Goal: Task Accomplishment & Management: Manage account settings

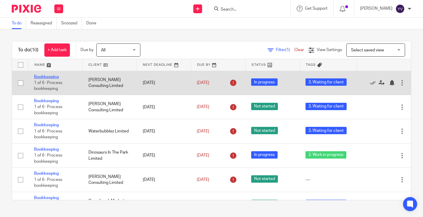
click at [43, 76] on link "Bookkeeping" at bounding box center [46, 77] width 25 height 4
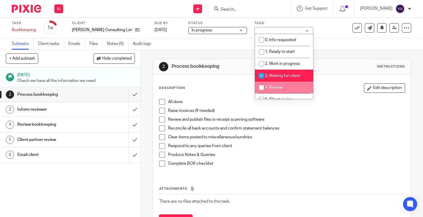
click at [261, 86] on input "checkbox" at bounding box center [261, 87] width 11 height 11
checkbox input "true"
click at [260, 75] on input "checkbox" at bounding box center [261, 75] width 11 height 11
checkbox input "false"
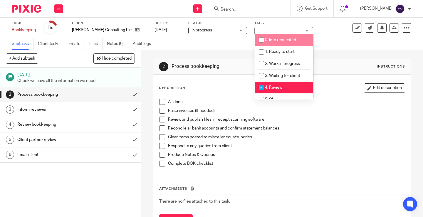
click at [323, 30] on div "Task Bookkeeping Save Bookkeeping 1 /6 Client William Anderson Consulting Limit…" at bounding box center [178, 28] width 333 height 14
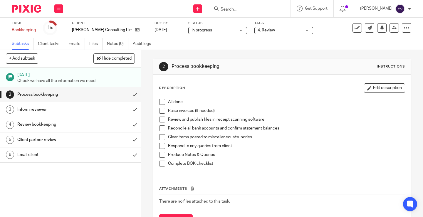
click at [235, 30] on span "In progress" at bounding box center [213, 30] width 44 height 6
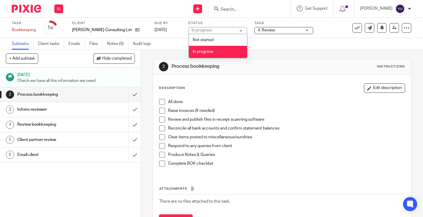
click at [324, 26] on div "Task Bookkeeping Save Bookkeeping 1 /6 Client William Anderson Consulting Limit…" at bounding box center [178, 28] width 333 height 14
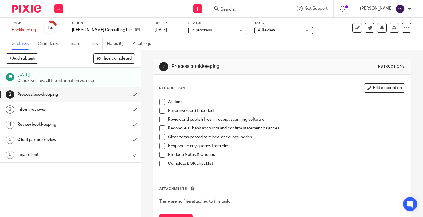
click at [159, 102] on span at bounding box center [162, 102] width 6 height 6
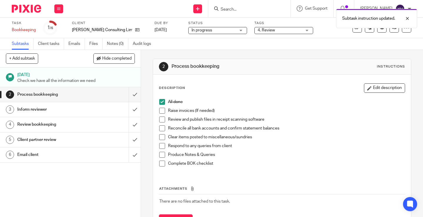
click at [161, 110] on span at bounding box center [162, 111] width 6 height 6
click at [161, 122] on span at bounding box center [162, 120] width 6 height 6
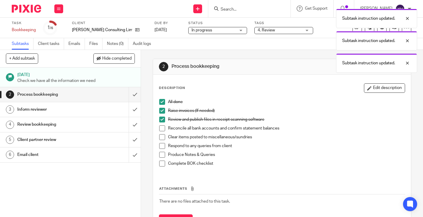
click at [161, 128] on span at bounding box center [162, 128] width 6 height 6
drag, startPoint x: 159, startPoint y: 137, endPoint x: 159, endPoint y: 143, distance: 5.9
click at [159, 138] on span at bounding box center [162, 137] width 6 height 6
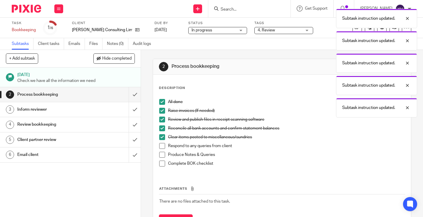
click at [159, 145] on span at bounding box center [162, 146] width 6 height 6
click at [161, 154] on span at bounding box center [162, 155] width 6 height 6
click at [160, 161] on span at bounding box center [162, 164] width 6 height 6
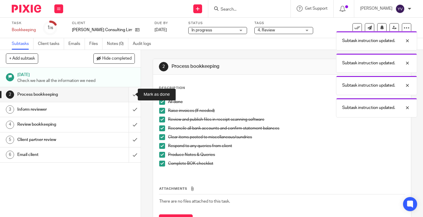
click at [128, 95] on input "submit" at bounding box center [70, 94] width 141 height 15
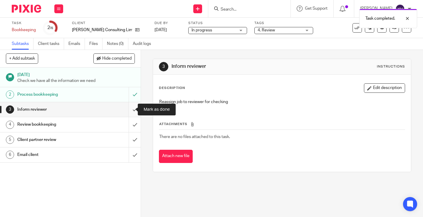
drag, startPoint x: 0, startPoint y: 0, endPoint x: 129, endPoint y: 109, distance: 168.5
click at [129, 109] on input "submit" at bounding box center [70, 109] width 141 height 15
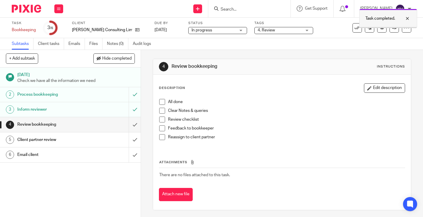
click at [407, 16] on div at bounding box center [403, 18] width 16 height 7
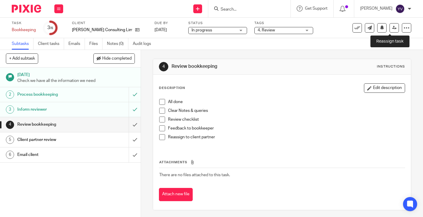
click at [392, 28] on icon at bounding box center [394, 28] width 4 height 4
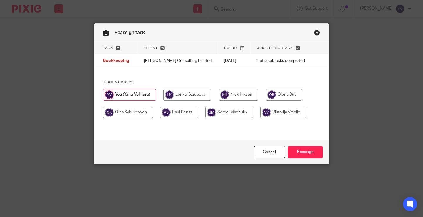
drag, startPoint x: 235, startPoint y: 93, endPoint x: 237, endPoint y: 96, distance: 3.4
click at [235, 93] on input "radio" at bounding box center [238, 95] width 40 height 12
radio input "true"
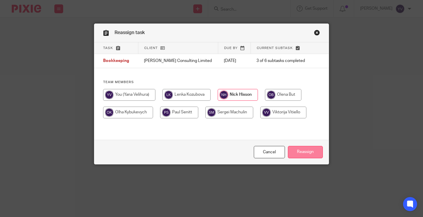
click at [308, 150] on input "Reassign" at bounding box center [305, 152] width 35 height 13
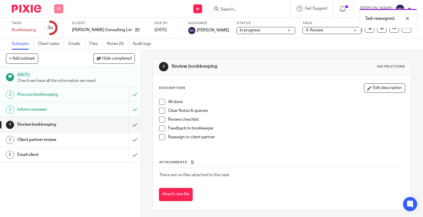
click at [57, 8] on icon at bounding box center [59, 9] width 4 height 4
click at [56, 26] on link "Work" at bounding box center [56, 27] width 10 height 4
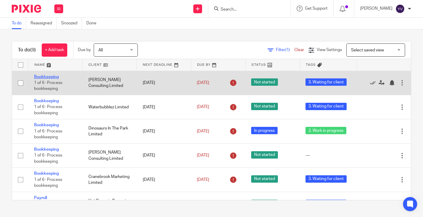
click at [51, 77] on link "Bookkeeping" at bounding box center [46, 77] width 25 height 4
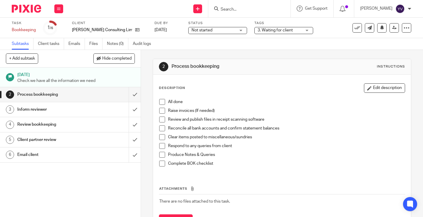
click at [301, 29] on span "3. Waiting for client" at bounding box center [279, 30] width 44 height 6
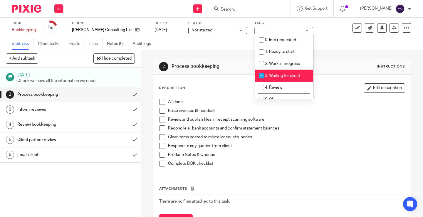
click at [262, 75] on input "checkbox" at bounding box center [261, 75] width 11 height 11
checkbox input "false"
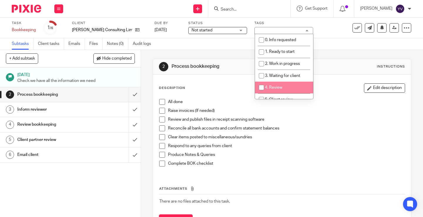
click at [261, 88] on input "checkbox" at bounding box center [261, 87] width 11 height 11
checkbox input "true"
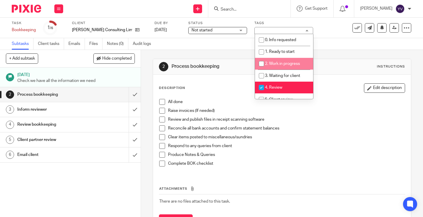
click at [337, 46] on div "Subtasks Client tasks Emails Files Notes (0) Audit logs" at bounding box center [211, 44] width 423 height 12
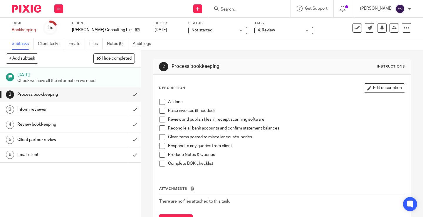
click at [160, 100] on span at bounding box center [162, 102] width 6 height 6
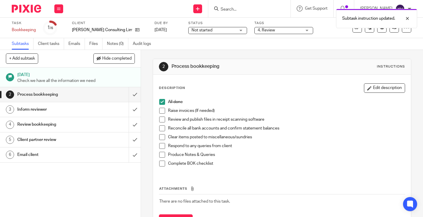
click at [159, 109] on span at bounding box center [162, 111] width 6 height 6
click at [161, 121] on span at bounding box center [162, 120] width 6 height 6
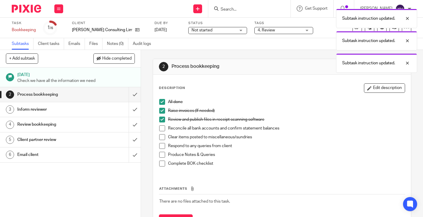
click at [160, 128] on span at bounding box center [162, 128] width 6 height 6
drag, startPoint x: 160, startPoint y: 137, endPoint x: 160, endPoint y: 145, distance: 7.9
click at [160, 137] on span at bounding box center [162, 137] width 6 height 6
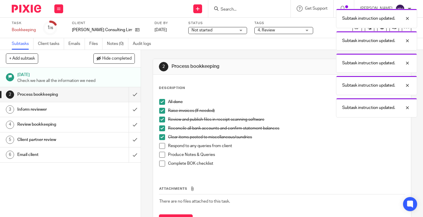
click at [160, 146] on span at bounding box center [162, 146] width 6 height 6
drag, startPoint x: 160, startPoint y: 154, endPoint x: 159, endPoint y: 162, distance: 8.3
click at [160, 154] on span at bounding box center [162, 155] width 6 height 6
click at [159, 164] on span at bounding box center [162, 164] width 6 height 6
click at [128, 92] on input "submit" at bounding box center [70, 94] width 141 height 15
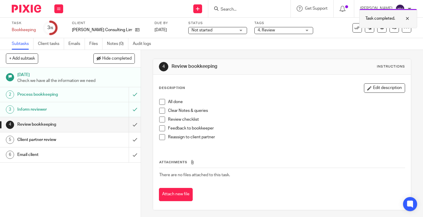
click at [390, 28] on div "Task completed." at bounding box center [388, 18] width 58 height 19
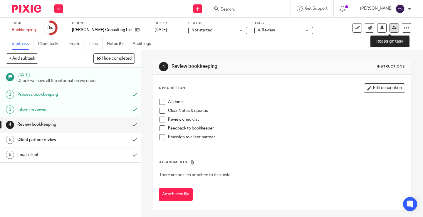
click at [392, 28] on icon at bounding box center [394, 28] width 4 height 4
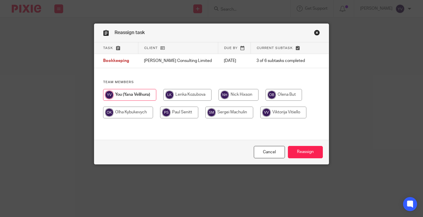
click at [244, 96] on input "radio" at bounding box center [238, 95] width 40 height 12
radio input "true"
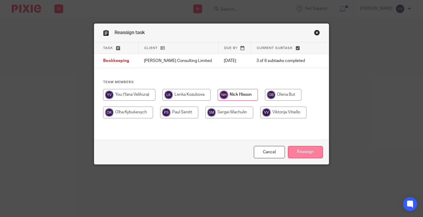
click at [302, 152] on input "Reassign" at bounding box center [305, 152] width 35 height 13
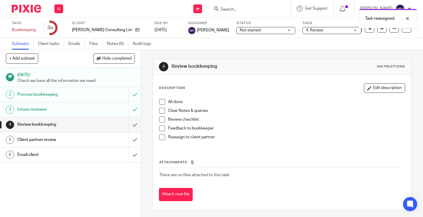
click at [58, 8] on icon at bounding box center [59, 9] width 4 height 4
click at [58, 27] on link "Work" at bounding box center [56, 27] width 10 height 4
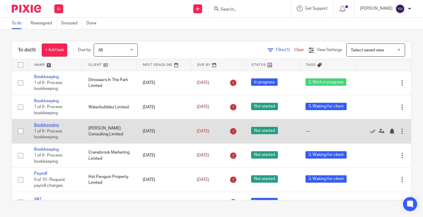
click at [53, 124] on link "Bookkeeping" at bounding box center [46, 125] width 25 height 4
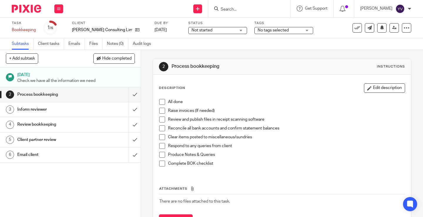
click at [304, 30] on div "No tags selected" at bounding box center [283, 30] width 59 height 7
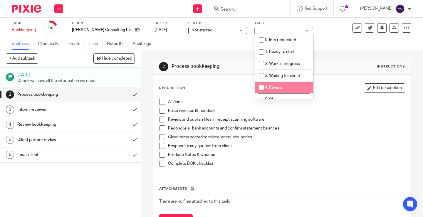
click at [261, 86] on input "checkbox" at bounding box center [261, 87] width 11 height 11
checkbox input "true"
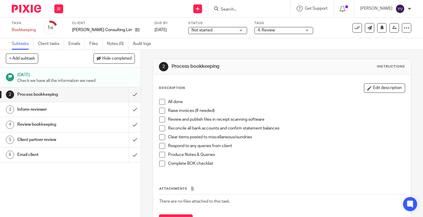
click at [324, 31] on div "Task Bookkeeping Save Bookkeeping 1 /6 Client William Anderson Consulting Limit…" at bounding box center [178, 28] width 333 height 14
click at [219, 31] on span "Not started" at bounding box center [213, 30] width 44 height 6
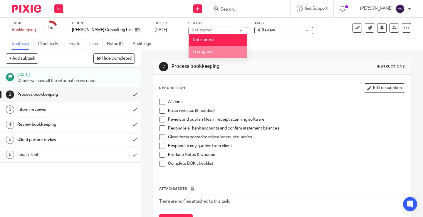
click at [208, 50] on span "In progress" at bounding box center [203, 52] width 21 height 4
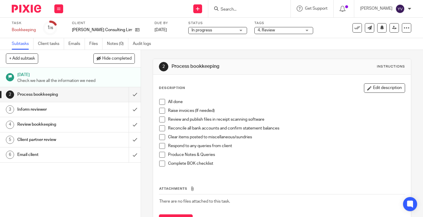
click at [322, 28] on div "Task Bookkeeping Save Bookkeeping 1 /6 Client William Anderson Consulting Limit…" at bounding box center [178, 28] width 333 height 14
click at [161, 102] on span at bounding box center [162, 102] width 6 height 6
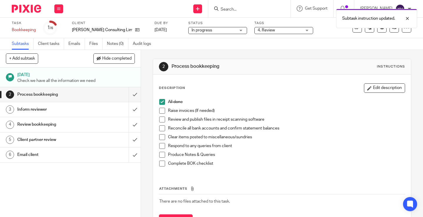
click at [161, 109] on span at bounding box center [162, 111] width 6 height 6
click at [161, 120] on span at bounding box center [162, 120] width 6 height 6
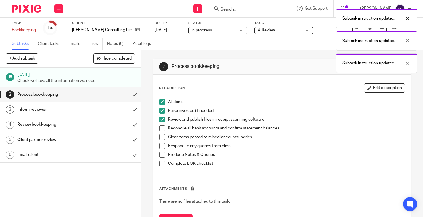
drag, startPoint x: 160, startPoint y: 128, endPoint x: 160, endPoint y: 134, distance: 5.9
click at [160, 129] on span at bounding box center [162, 128] width 6 height 6
click at [160, 136] on span at bounding box center [162, 137] width 6 height 6
click at [159, 145] on span at bounding box center [162, 146] width 6 height 6
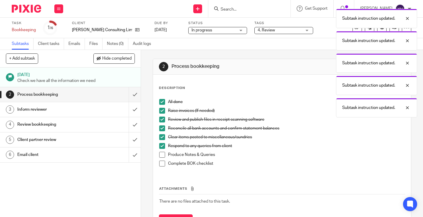
click at [159, 156] on span at bounding box center [162, 155] width 6 height 6
click at [160, 163] on span at bounding box center [162, 164] width 6 height 6
click at [127, 92] on input "submit" at bounding box center [70, 94] width 141 height 15
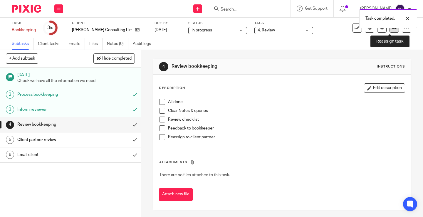
click at [389, 31] on link at bounding box center [393, 27] width 9 height 9
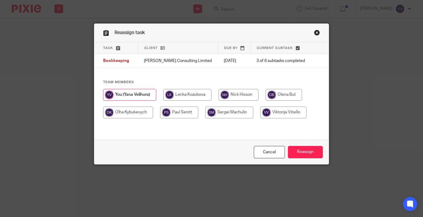
click at [236, 94] on input "radio" at bounding box center [238, 95] width 40 height 12
radio input "true"
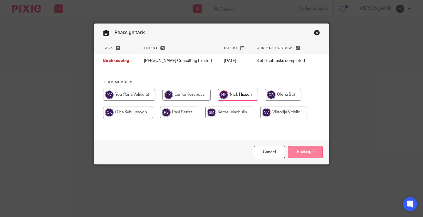
click at [306, 152] on input "Reassign" at bounding box center [305, 152] width 35 height 13
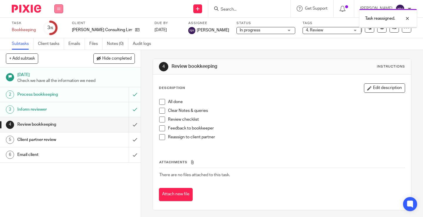
drag, startPoint x: 59, startPoint y: 8, endPoint x: 60, endPoint y: 16, distance: 7.4
click at [59, 9] on icon at bounding box center [59, 9] width 4 height 4
click at [58, 26] on link "Work" at bounding box center [56, 27] width 10 height 4
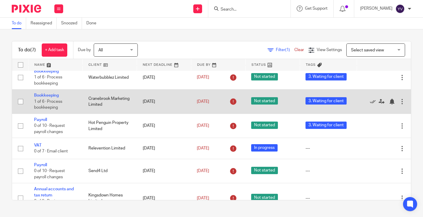
scroll to position [50, 0]
